Goal: Find specific page/section: Find specific page/section

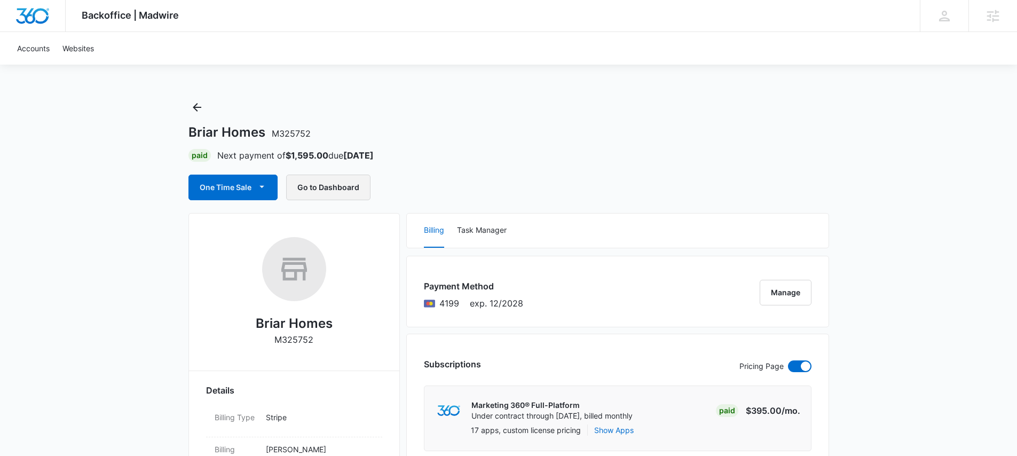
click at [330, 184] on button "Go to Dashboard" at bounding box center [328, 188] width 84 height 26
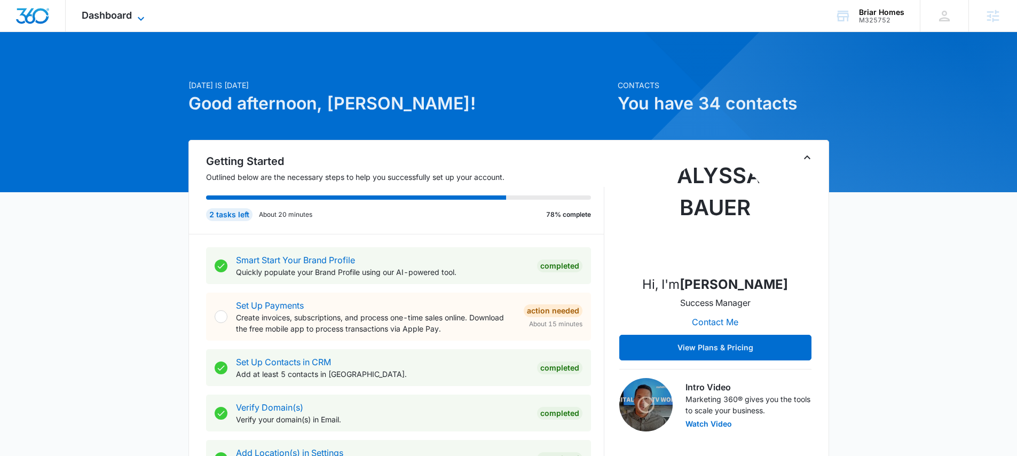
click at [130, 18] on span "Dashboard" at bounding box center [107, 15] width 50 height 11
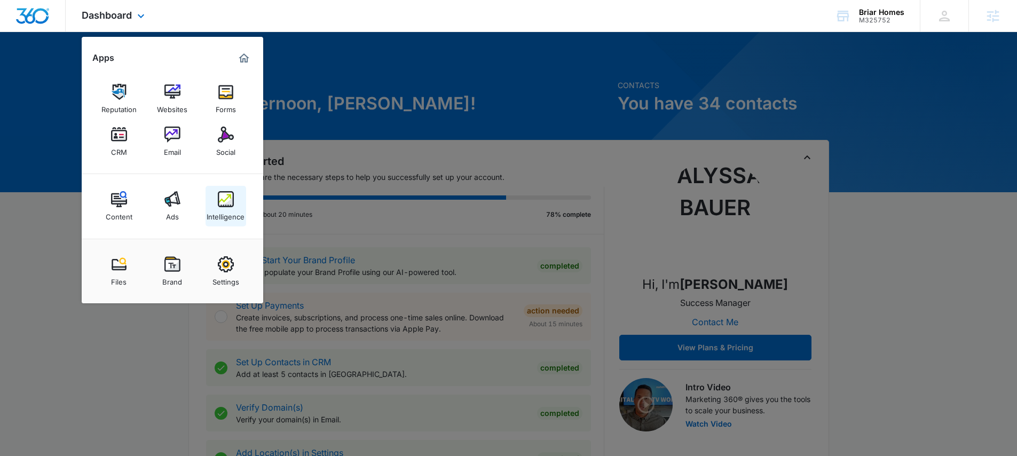
click at [232, 192] on img at bounding box center [226, 199] width 16 height 16
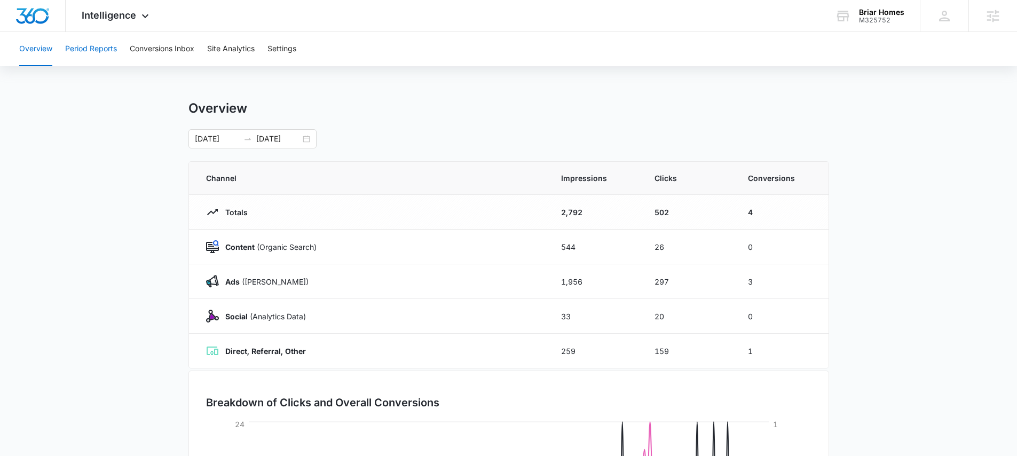
click at [104, 52] on button "Period Reports" at bounding box center [91, 49] width 52 height 34
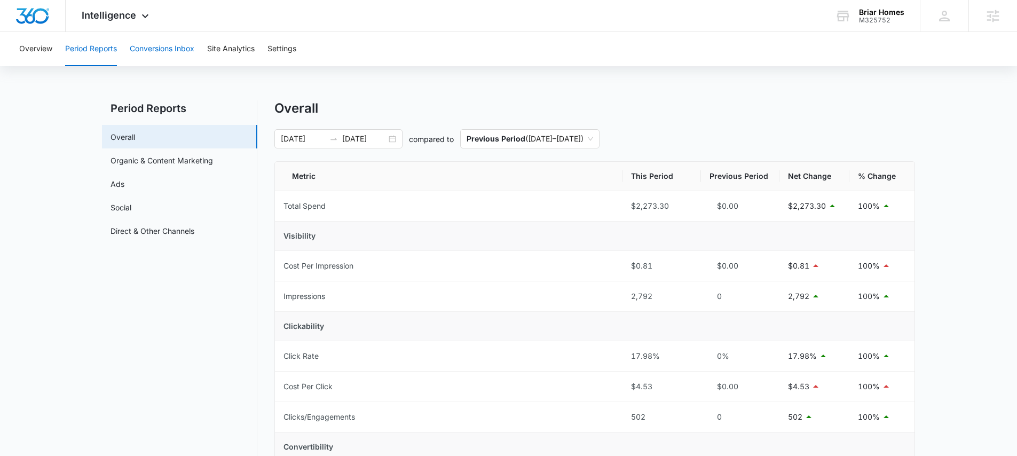
click at [159, 53] on button "Conversions Inbox" at bounding box center [162, 49] width 65 height 34
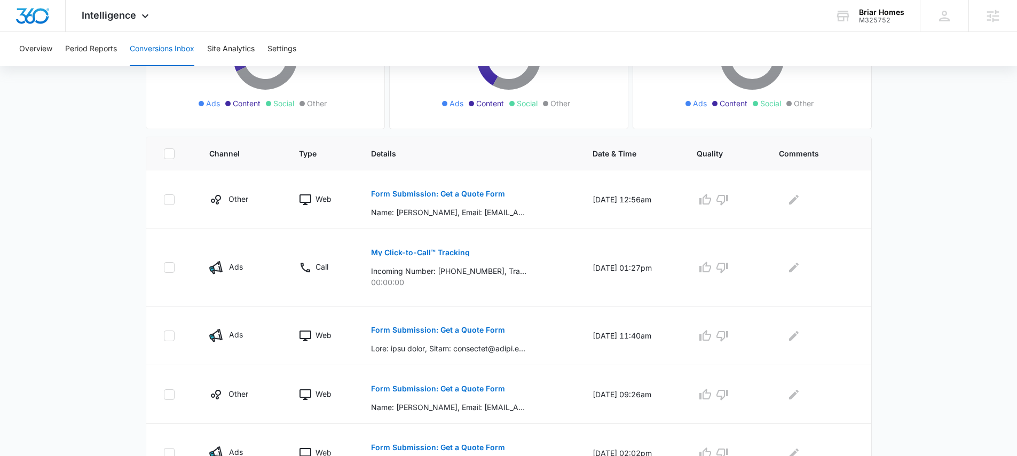
scroll to position [176, 0]
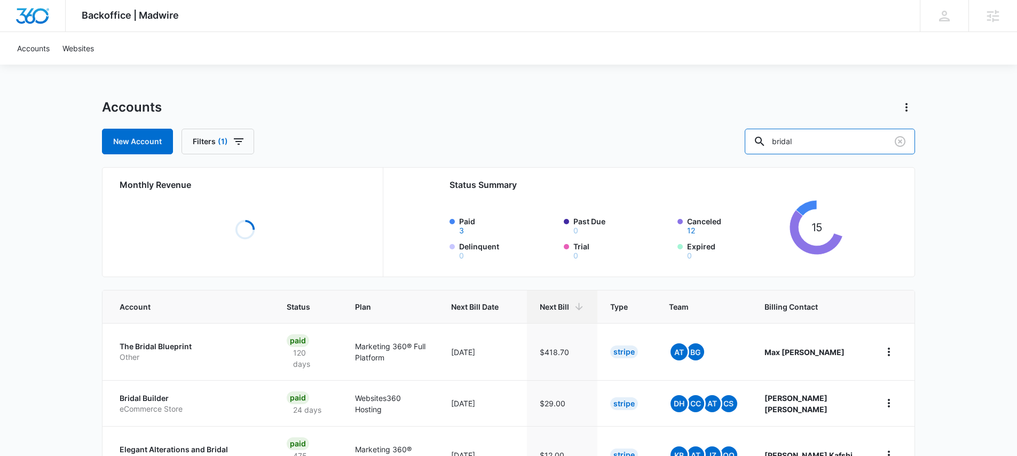
drag, startPoint x: 849, startPoint y: 146, endPoint x: 758, endPoint y: 137, distance: 91.3
click at [758, 137] on div "New Account Filters (1) bridal" at bounding box center [508, 142] width 813 height 26
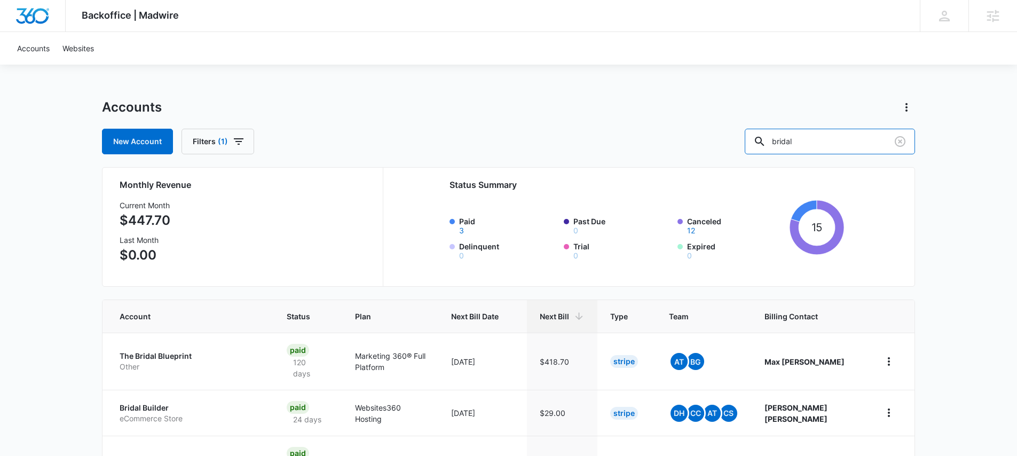
paste input "M39019"
type input "M39019"
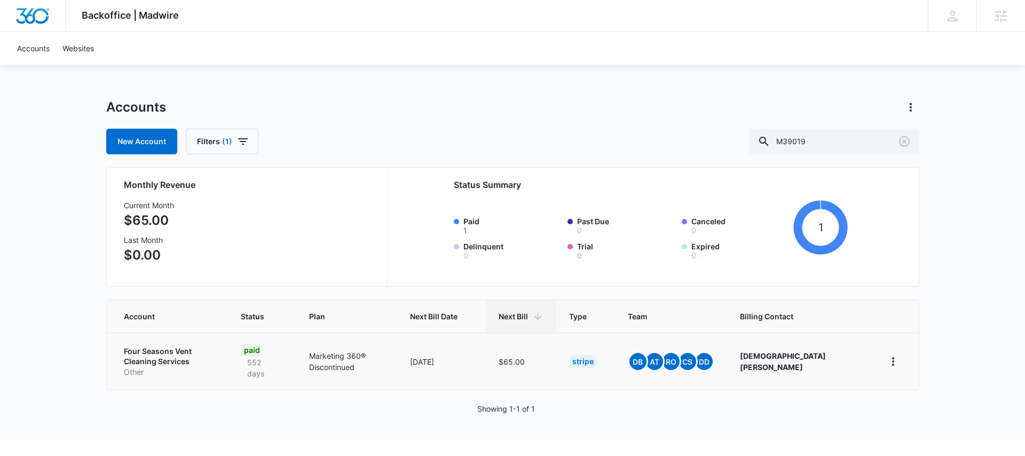
click at [167, 357] on p "Four Seasons Vent Cleaning Services" at bounding box center [170, 356] width 92 height 21
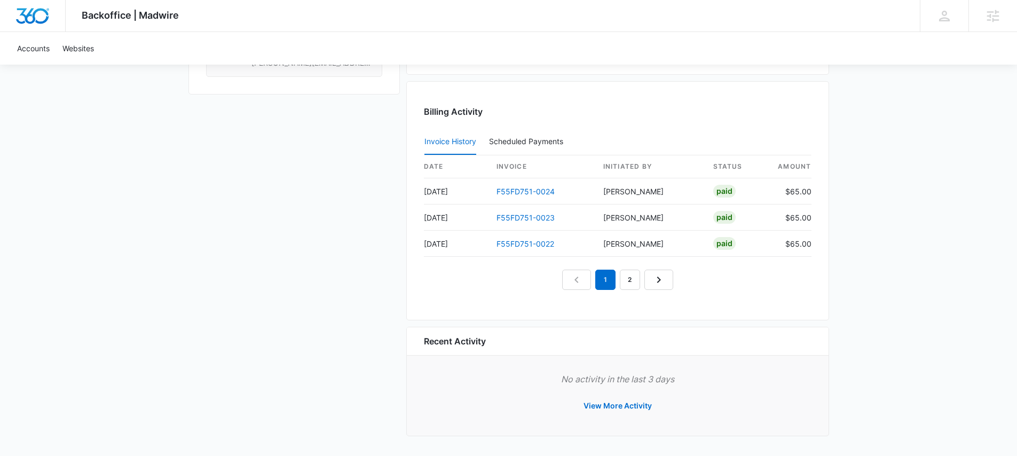
scroll to position [1049, 0]
click at [625, 275] on link "2" at bounding box center [630, 279] width 20 height 20
click at [597, 285] on link "1" at bounding box center [593, 279] width 20 height 20
click at [646, 277] on link "3" at bounding box center [642, 279] width 20 height 20
click at [650, 282] on link "4" at bounding box center [654, 279] width 20 height 20
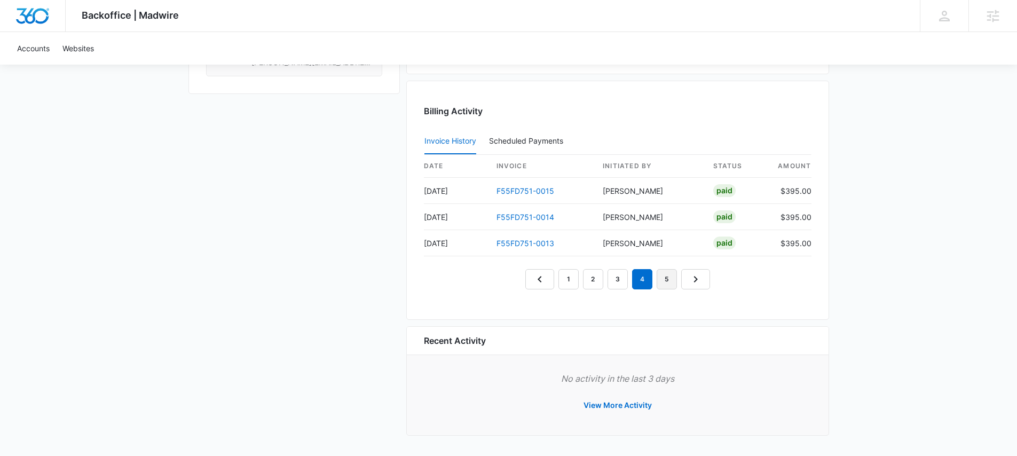
click at [666, 284] on link "5" at bounding box center [667, 279] width 20 height 20
click at [675, 281] on link "6" at bounding box center [679, 279] width 20 height 20
click at [686, 285] on link "7" at bounding box center [691, 279] width 20 height 20
click at [706, 280] on link "8" at bounding box center [704, 279] width 20 height 20
click at [733, 281] on nav "1 … 3 4 5 6 7 8" at bounding box center [617, 279] width 259 height 20
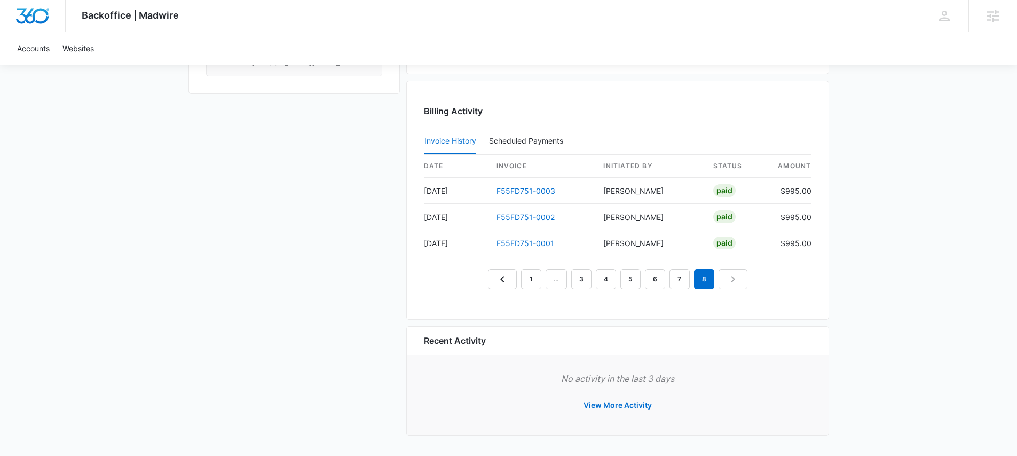
click at [736, 285] on nav "1 … 3 4 5 6 7 8" at bounding box center [617, 279] width 259 height 20
